Goal: Information Seeking & Learning: Check status

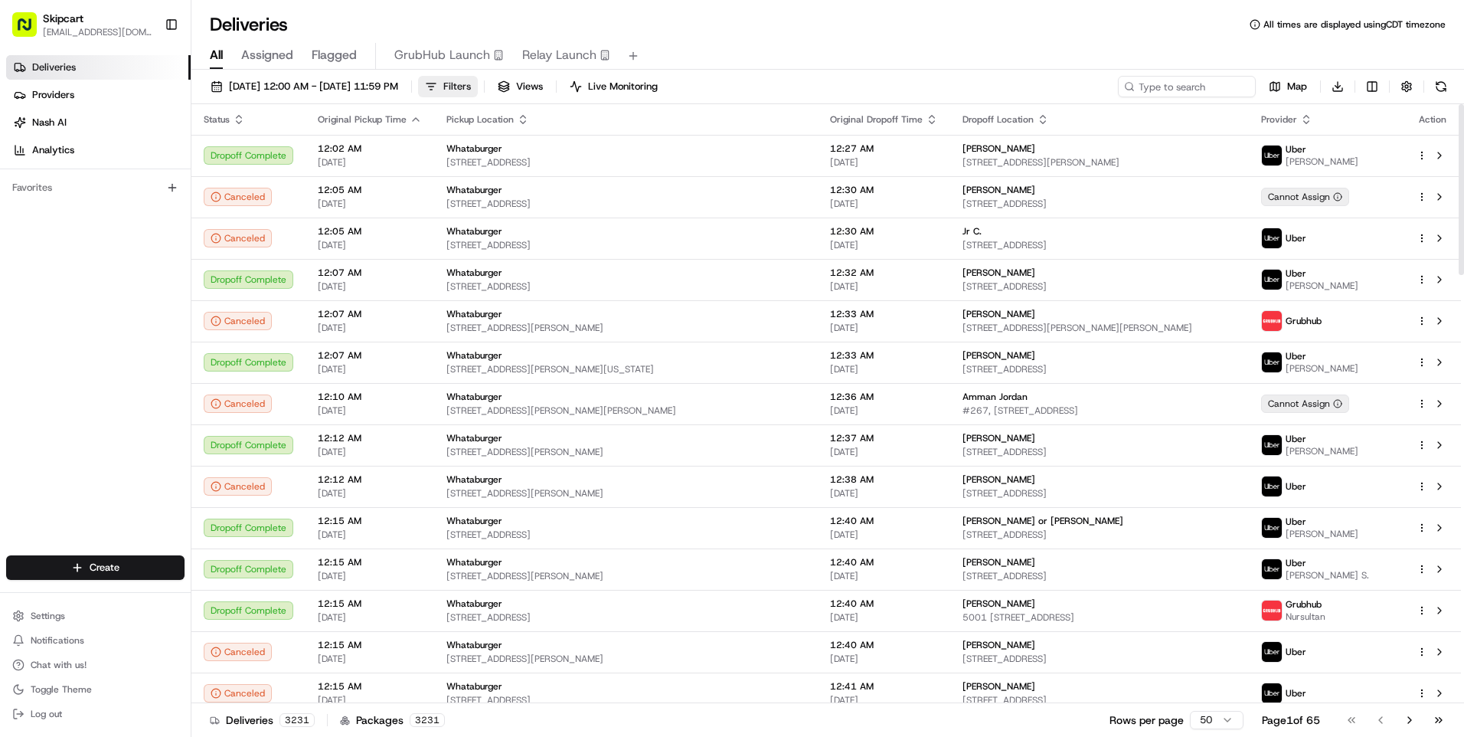
click at [471, 86] on span "Filters" at bounding box center [457, 87] width 28 height 14
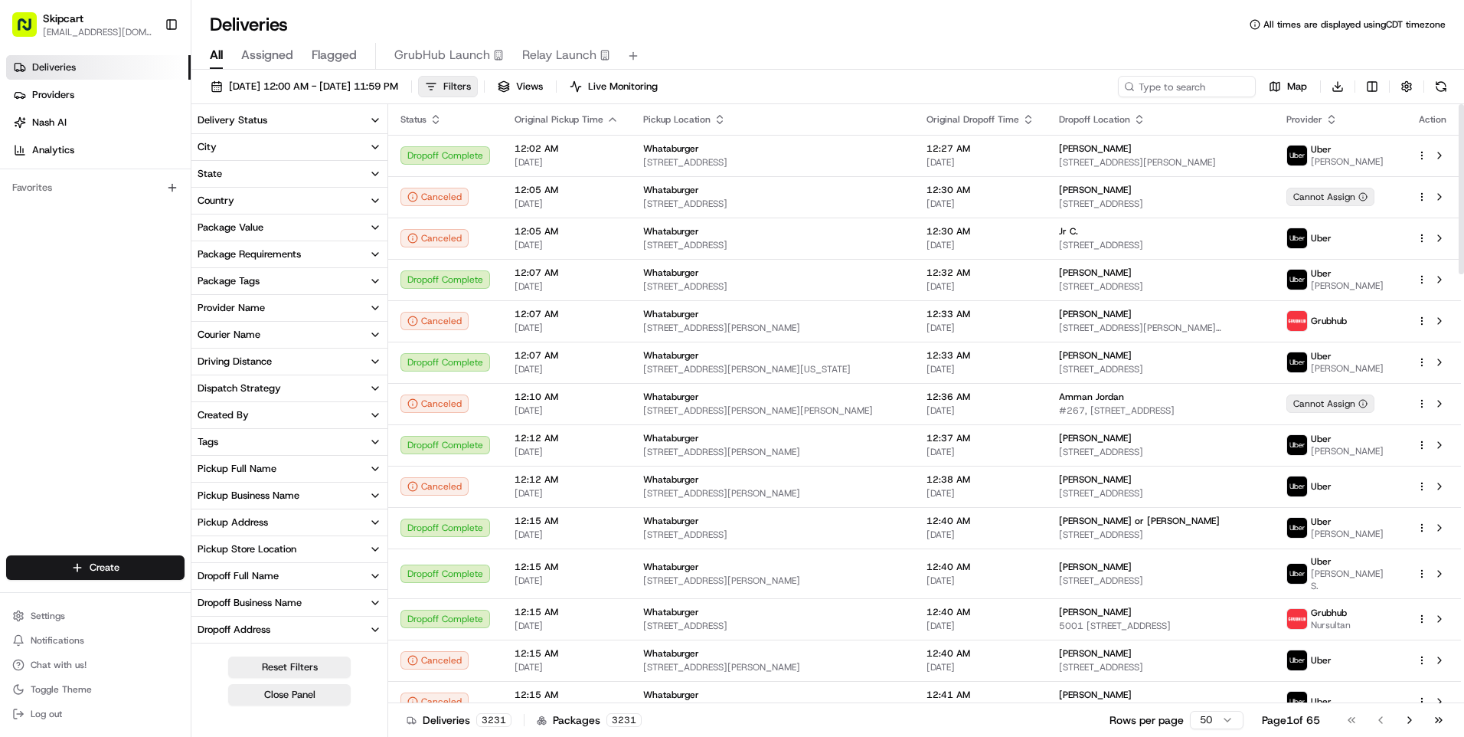
click at [471, 90] on span "Filters" at bounding box center [457, 87] width 28 height 14
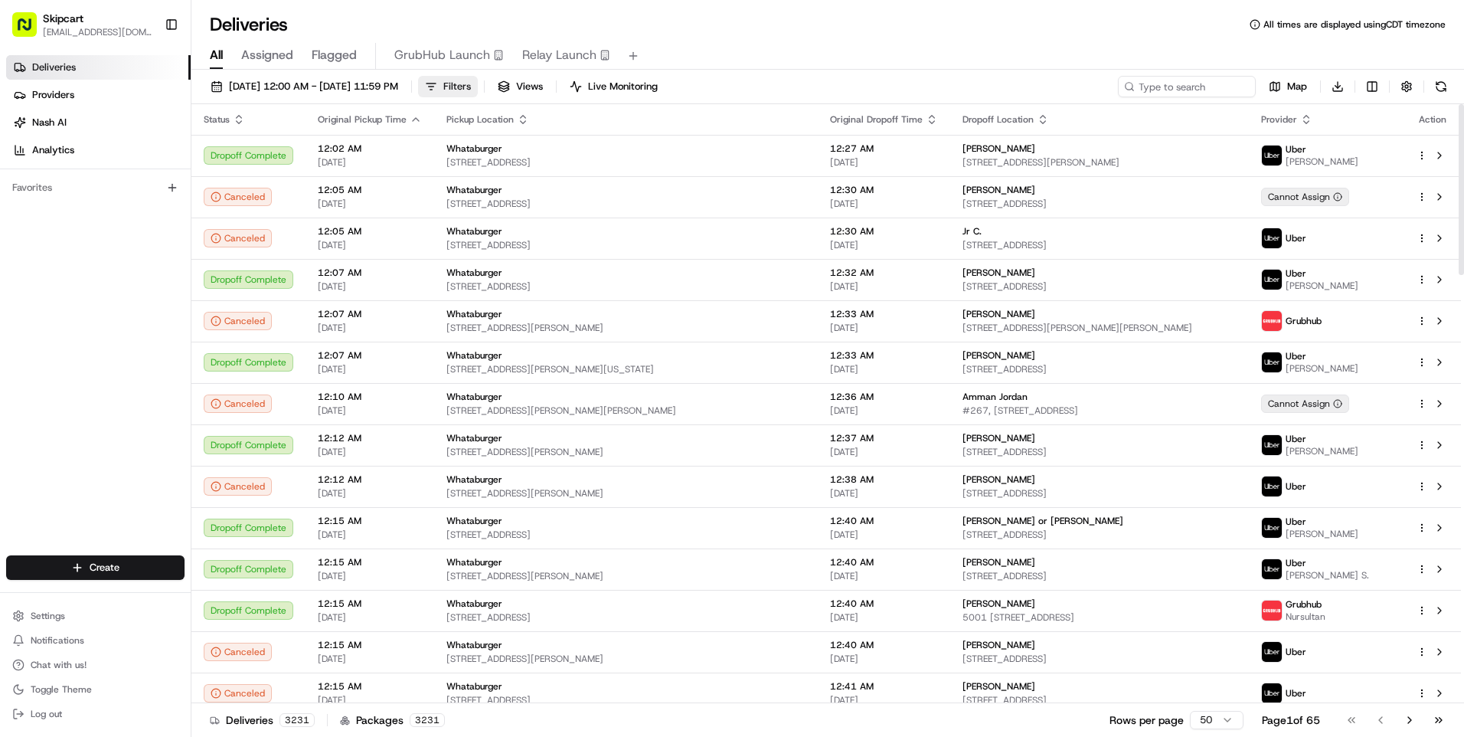
click at [471, 87] on span "Filters" at bounding box center [457, 87] width 28 height 14
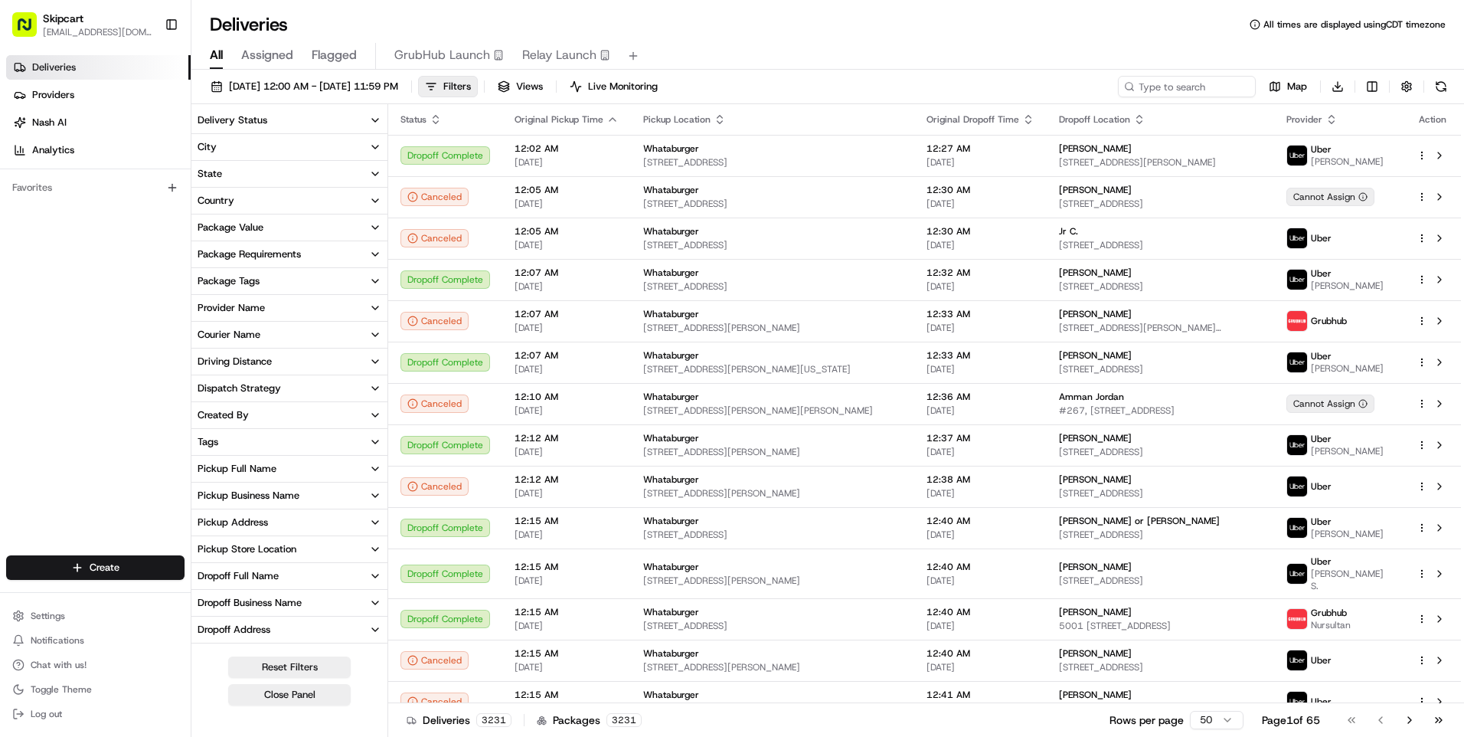
click at [293, 496] on div "Pickup Business Name" at bounding box center [249, 496] width 102 height 14
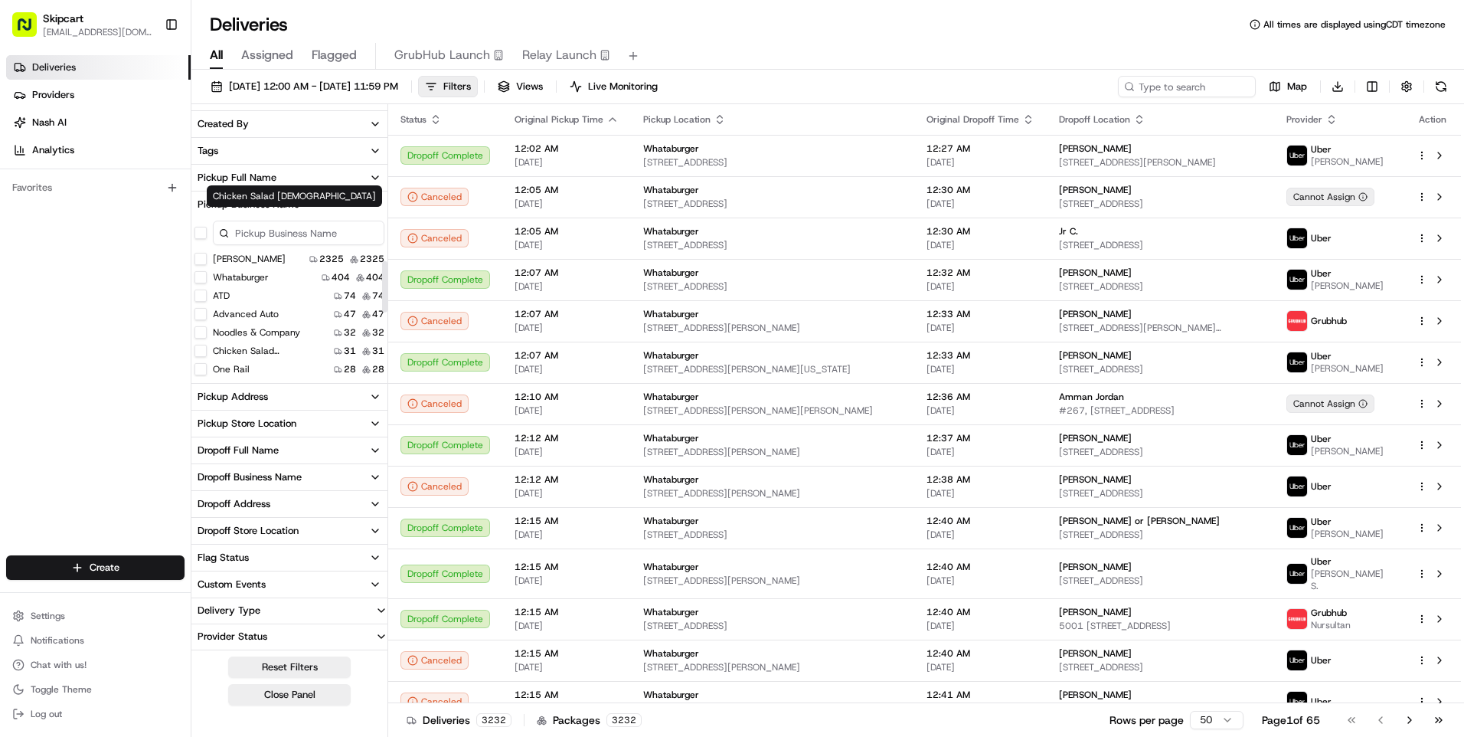
scroll to position [334, 0]
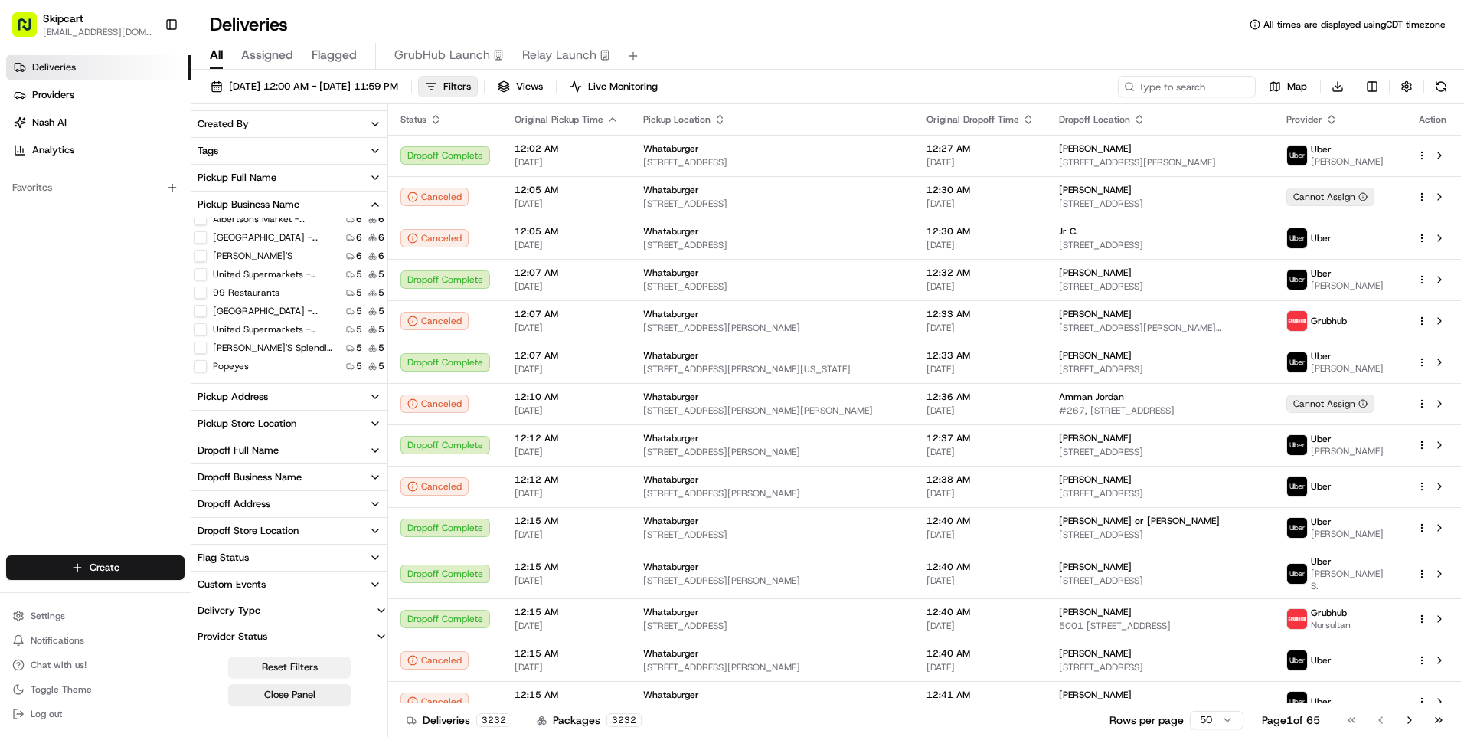
click at [310, 666] on button "Reset Filters" at bounding box center [289, 666] width 123 height 21
click at [330, 670] on button "Reset Filters" at bounding box center [289, 666] width 123 height 21
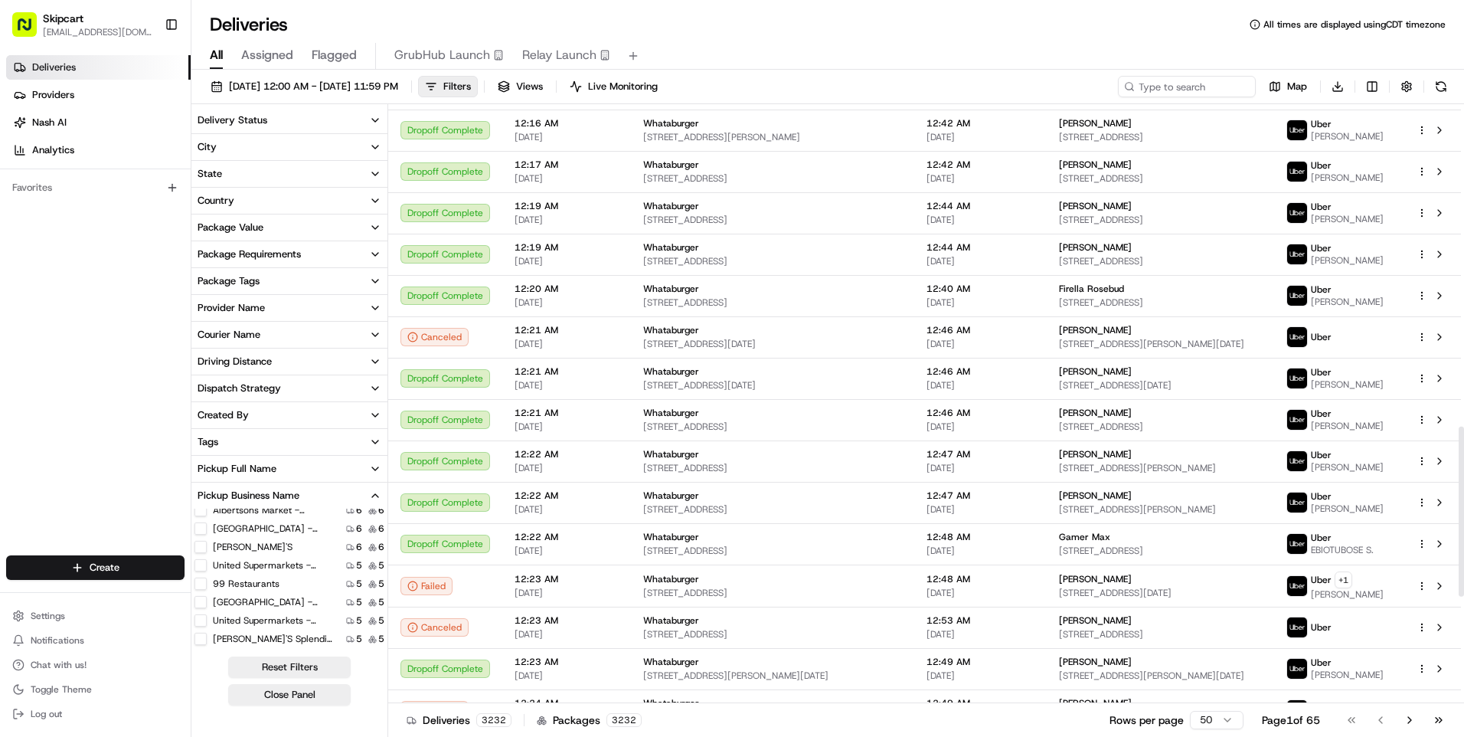
scroll to position [1510, 0]
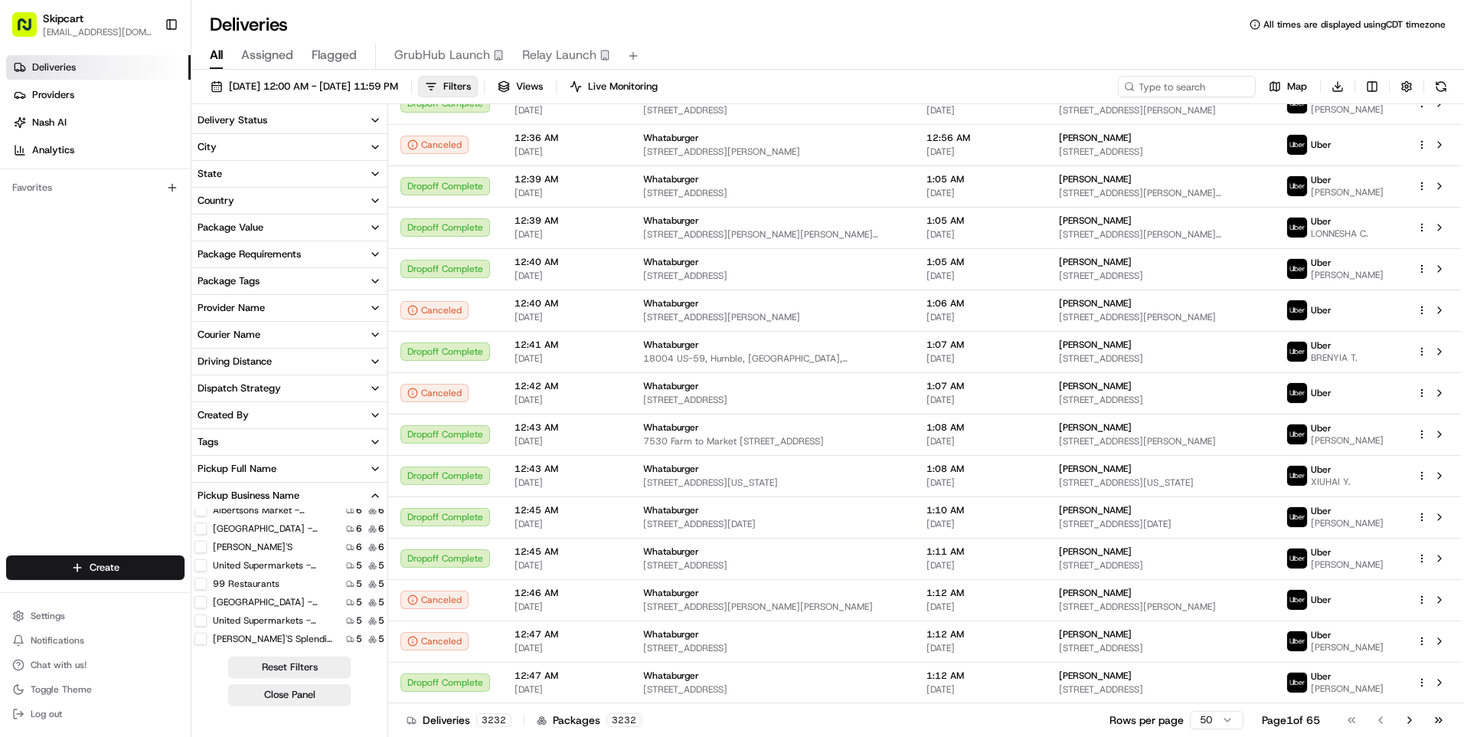
click at [377, 498] on icon "button" at bounding box center [375, 495] width 12 height 12
click at [254, 123] on div "Delivery Status" at bounding box center [233, 120] width 70 height 14
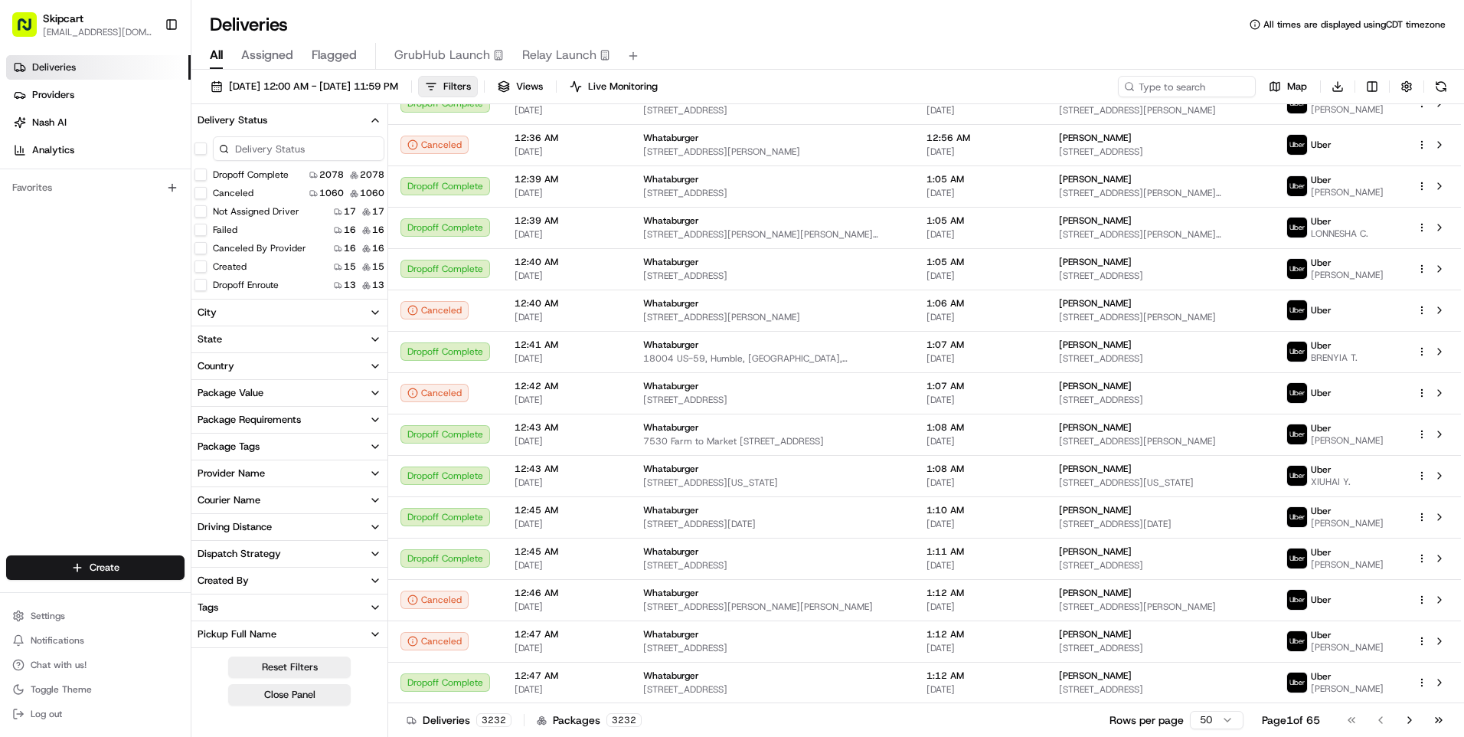
click at [203, 179] on button "Dropoff Complete" at bounding box center [201, 175] width 12 height 12
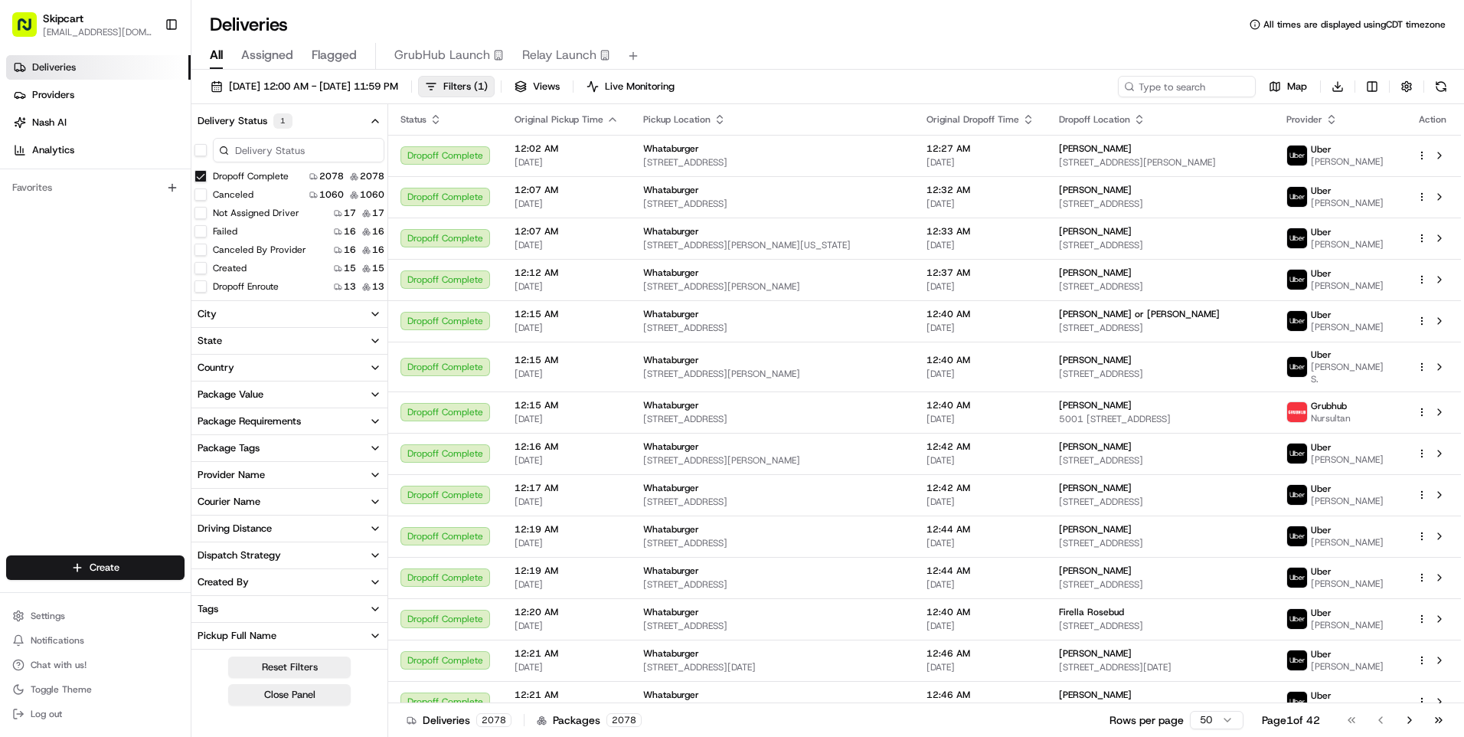
click at [200, 176] on button "Dropoff Complete" at bounding box center [201, 176] width 12 height 12
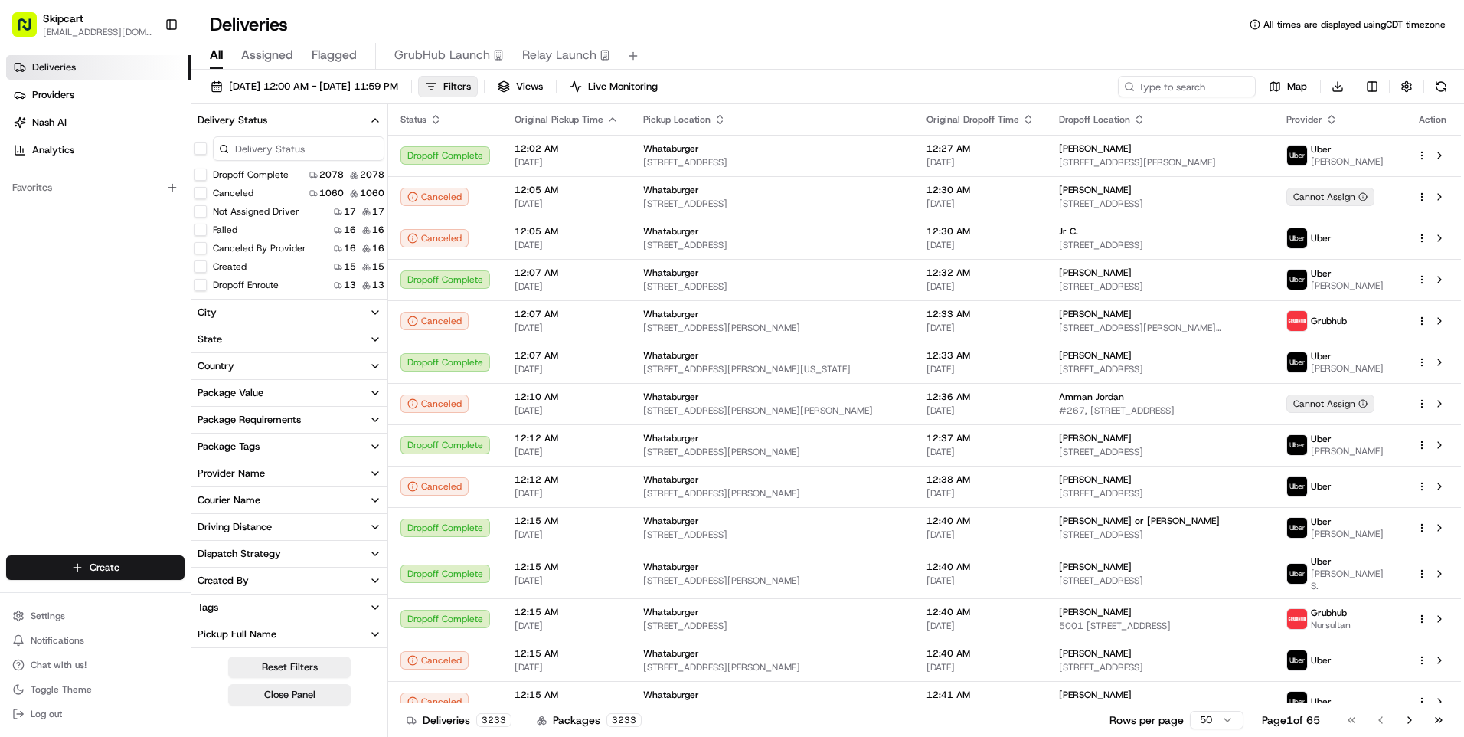
click at [269, 629] on div "Pickup Full Name" at bounding box center [237, 634] width 79 height 14
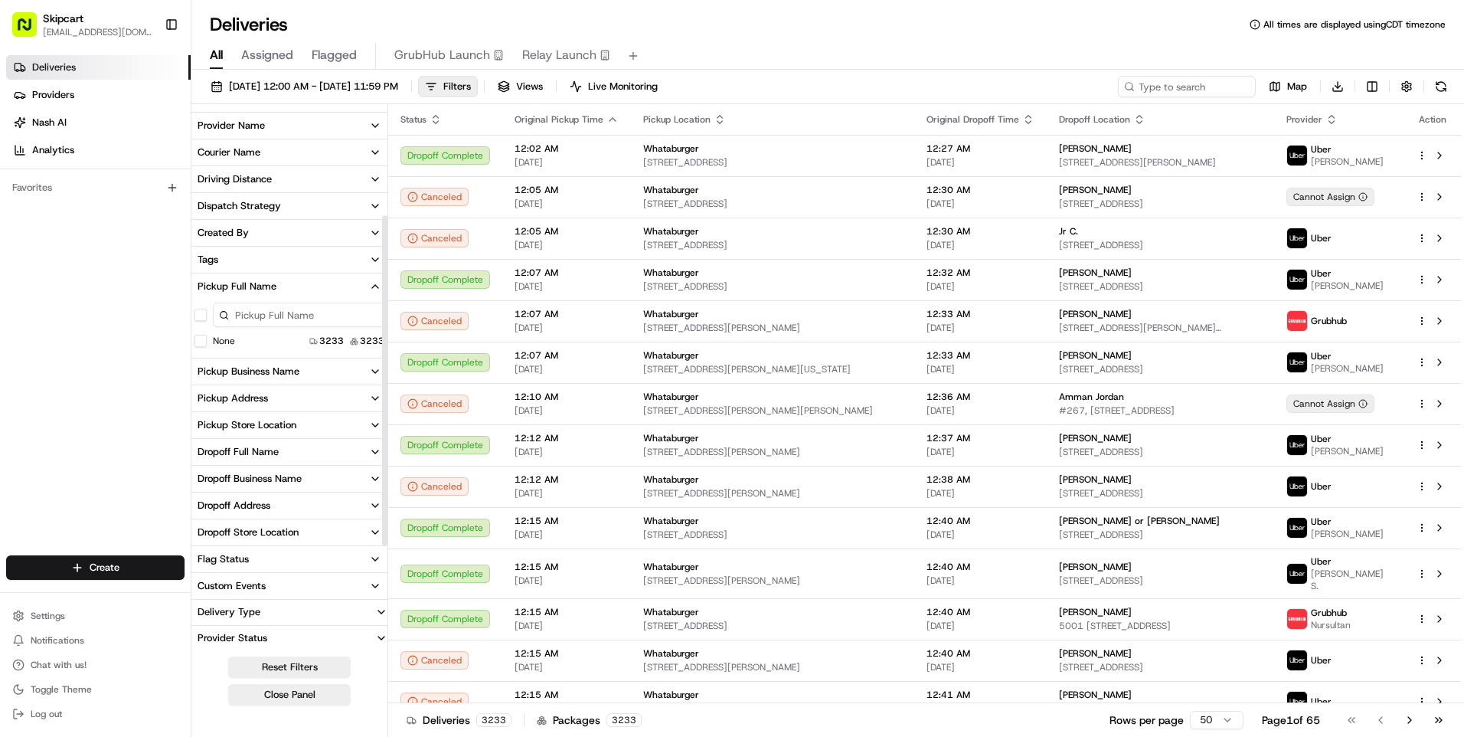
scroll to position [349, 0]
click at [297, 371] on div "Pickup Business Name" at bounding box center [249, 370] width 102 height 14
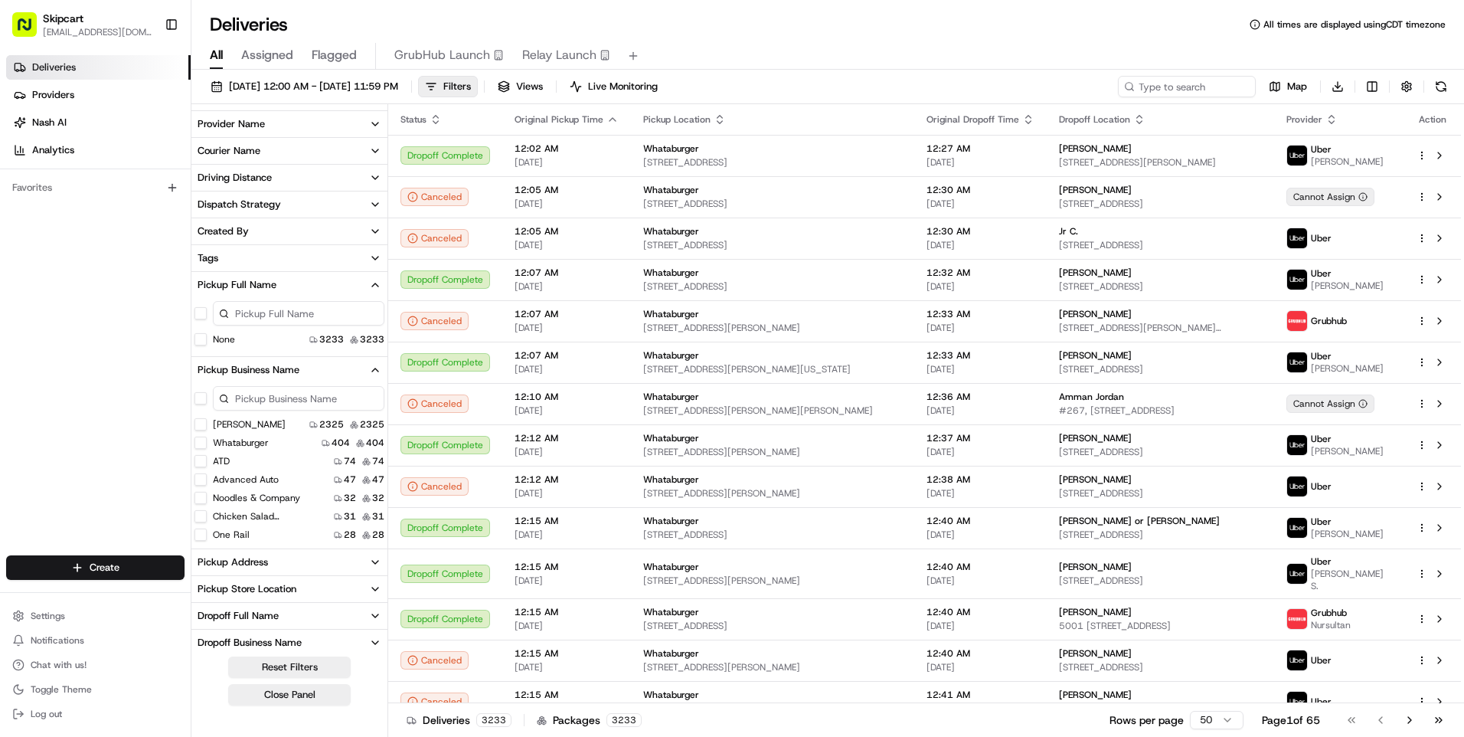
click at [200, 426] on button "[PERSON_NAME]" at bounding box center [201, 424] width 12 height 12
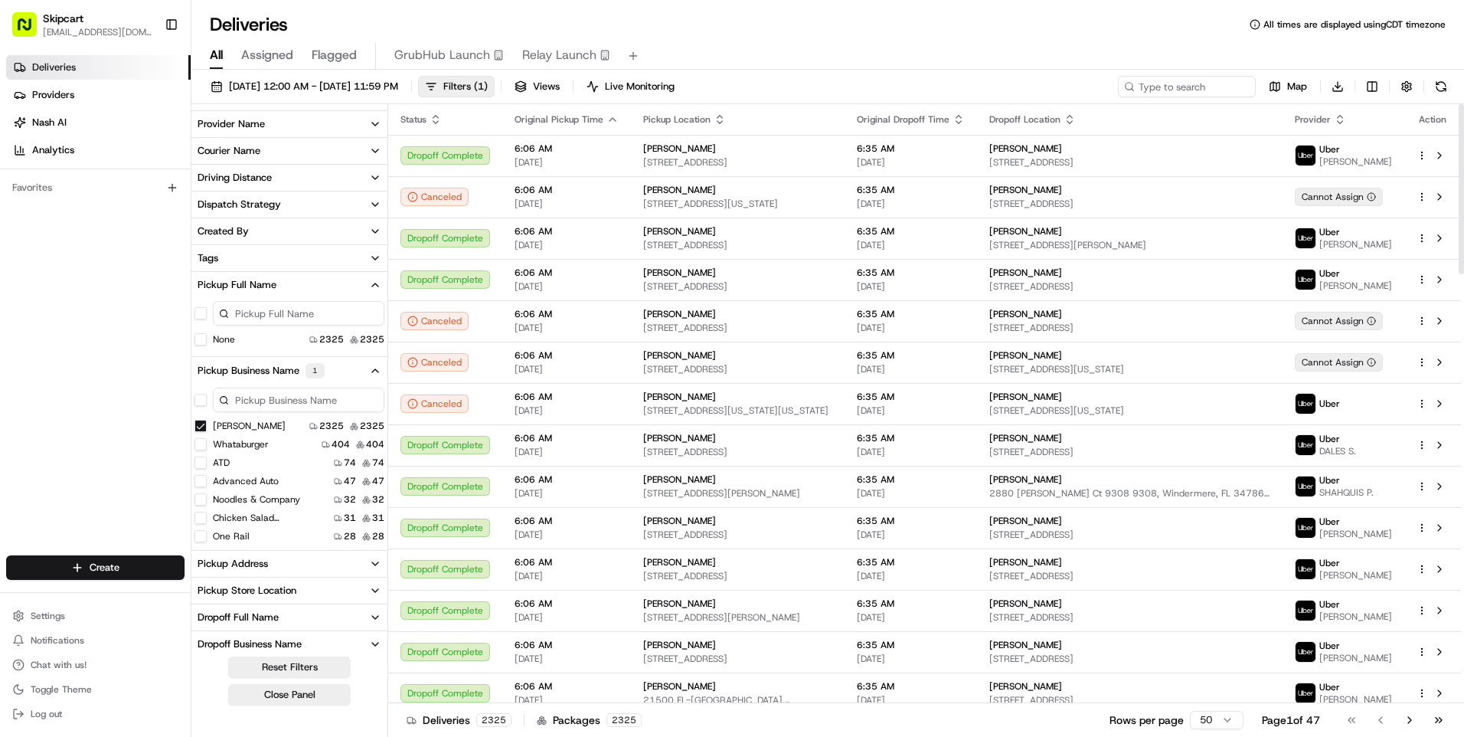
type button "on"
